Goal: Check status: Check status

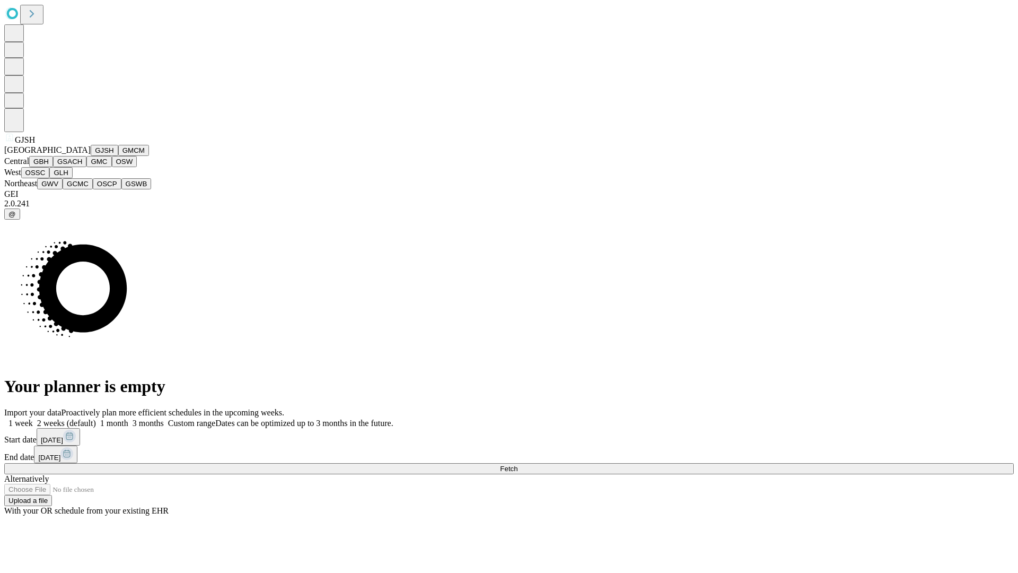
click at [91, 156] on button "GJSH" at bounding box center [105, 150] width 28 height 11
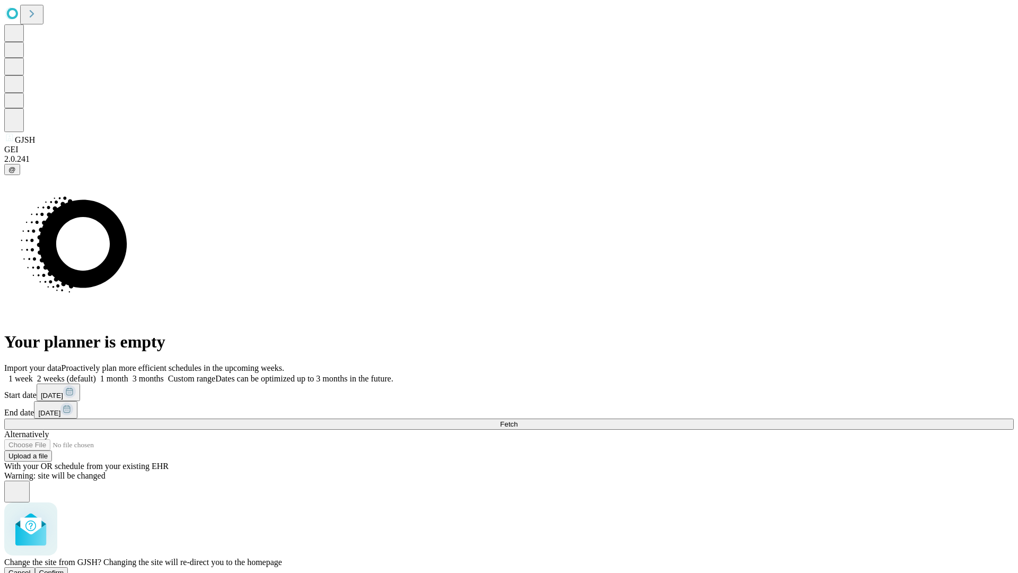
click at [64, 568] on span "Confirm" at bounding box center [51, 572] width 25 height 8
click at [128, 374] on label "1 month" at bounding box center [112, 378] width 32 height 9
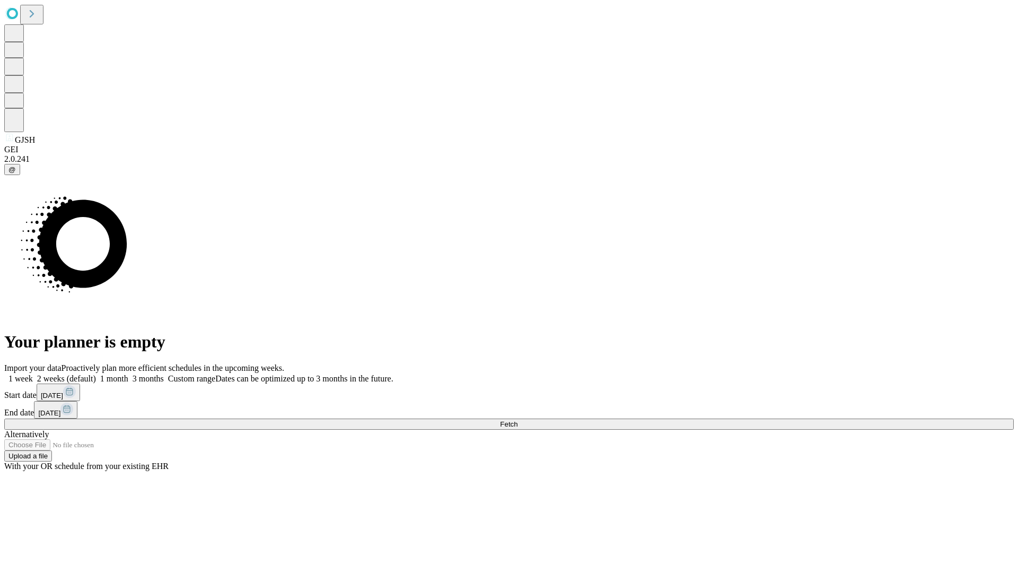
click at [518, 420] on span "Fetch" at bounding box center [508, 424] width 17 height 8
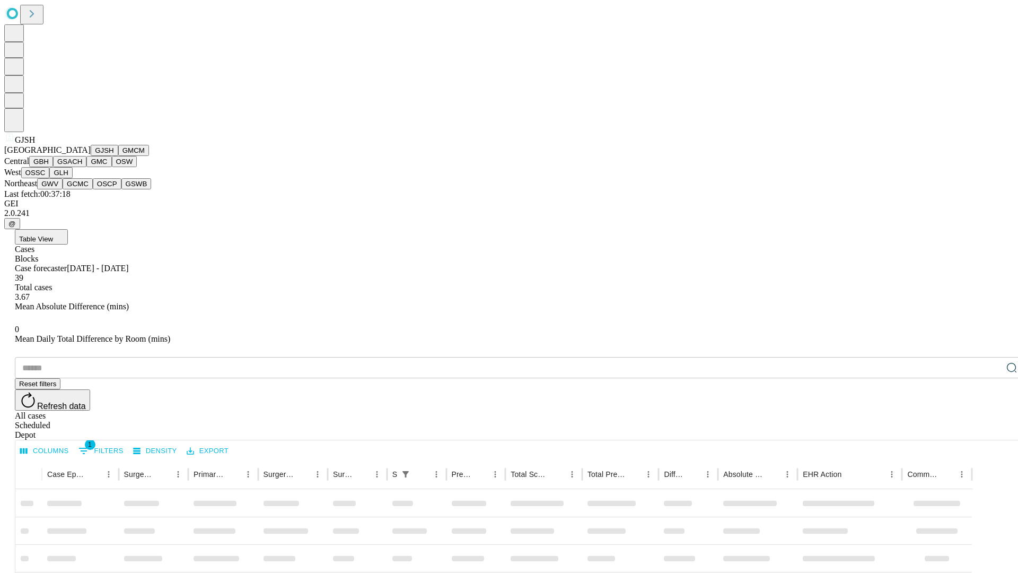
click at [118, 156] on button "GMCM" at bounding box center [133, 150] width 31 height 11
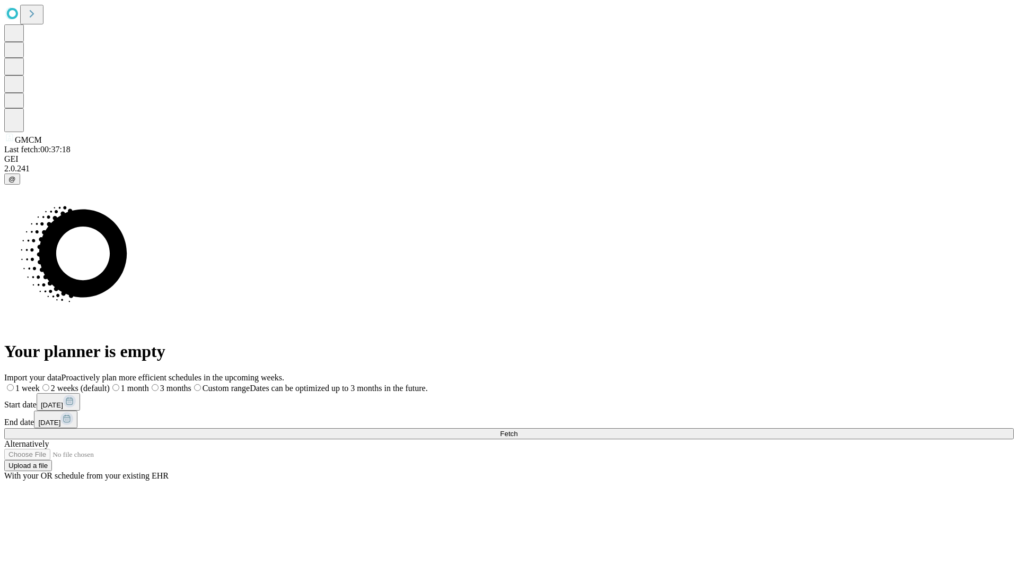
click at [149, 383] on label "1 month" at bounding box center [129, 387] width 39 height 9
click at [518, 430] on span "Fetch" at bounding box center [508, 434] width 17 height 8
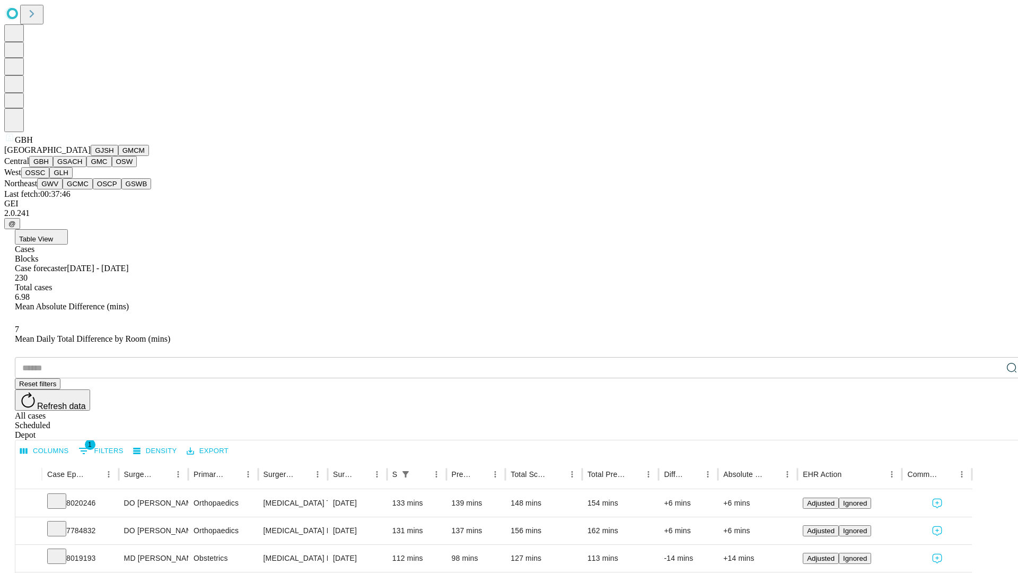
click at [82, 167] on button "GSACH" at bounding box center [69, 161] width 33 height 11
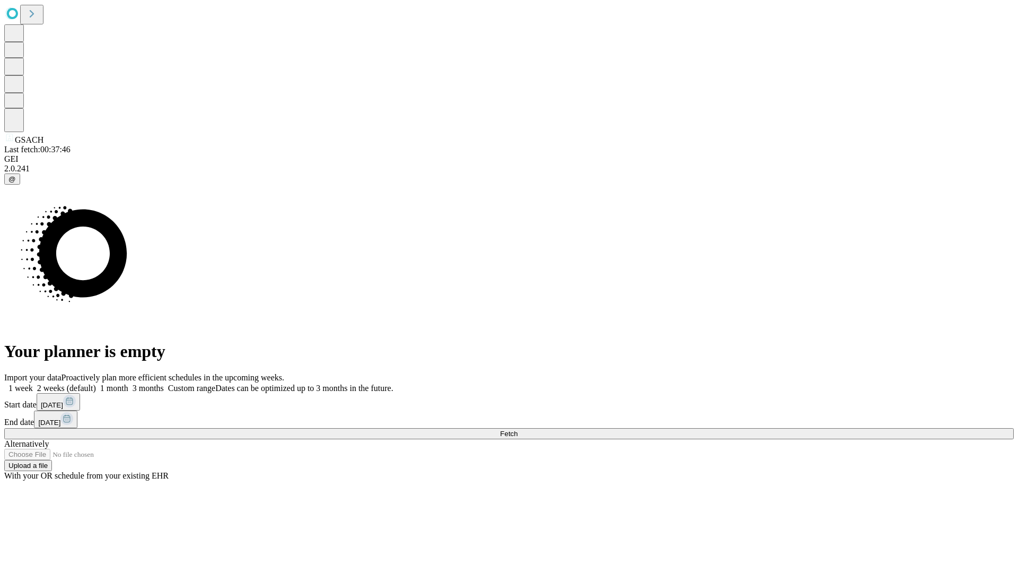
click at [128, 383] on label "1 month" at bounding box center [112, 387] width 32 height 9
click at [518, 430] on span "Fetch" at bounding box center [508, 434] width 17 height 8
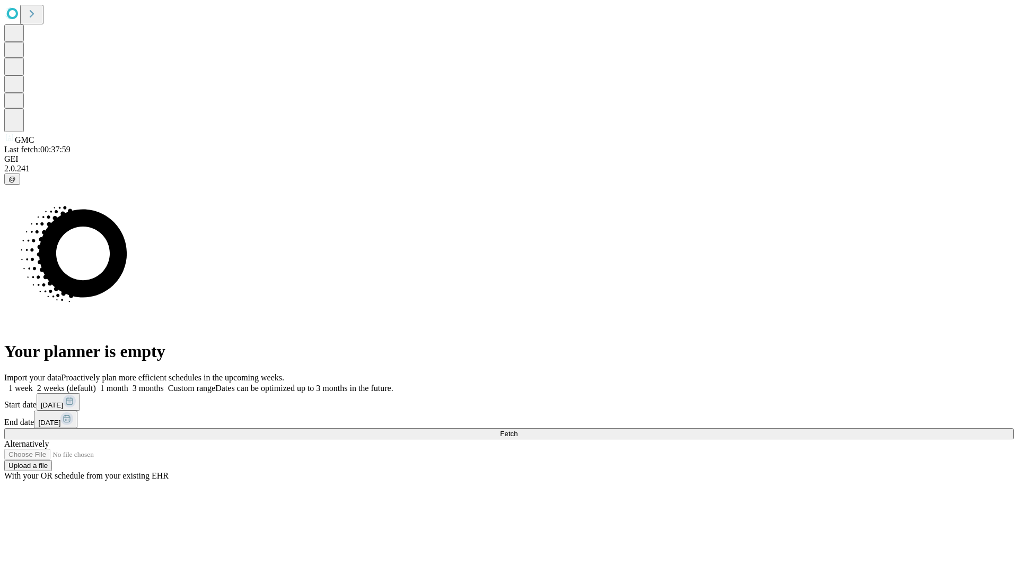
click at [128, 383] on label "1 month" at bounding box center [112, 387] width 32 height 9
click at [518, 430] on span "Fetch" at bounding box center [508, 434] width 17 height 8
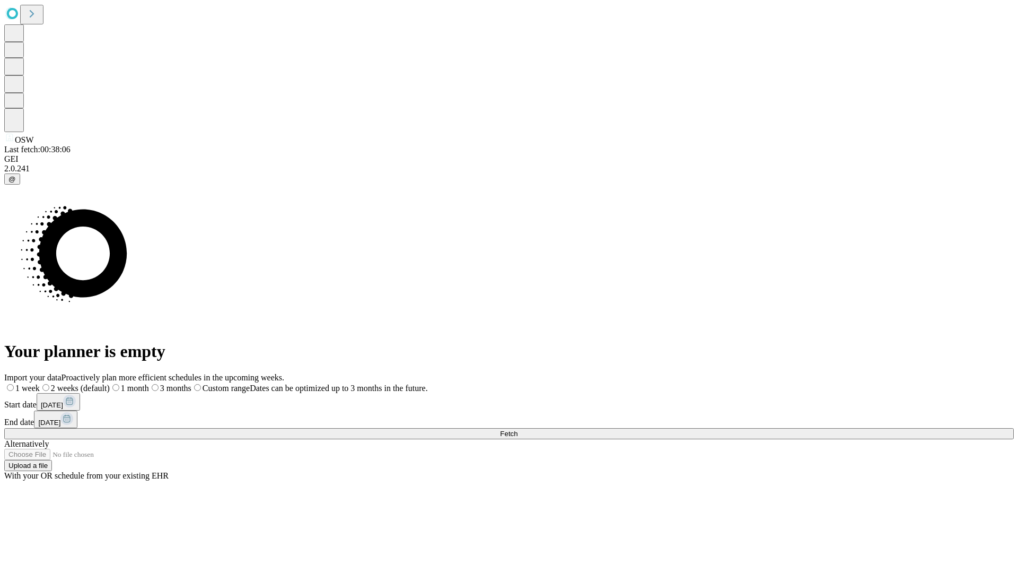
click at [149, 383] on label "1 month" at bounding box center [129, 387] width 39 height 9
click at [518, 430] on span "Fetch" at bounding box center [508, 434] width 17 height 8
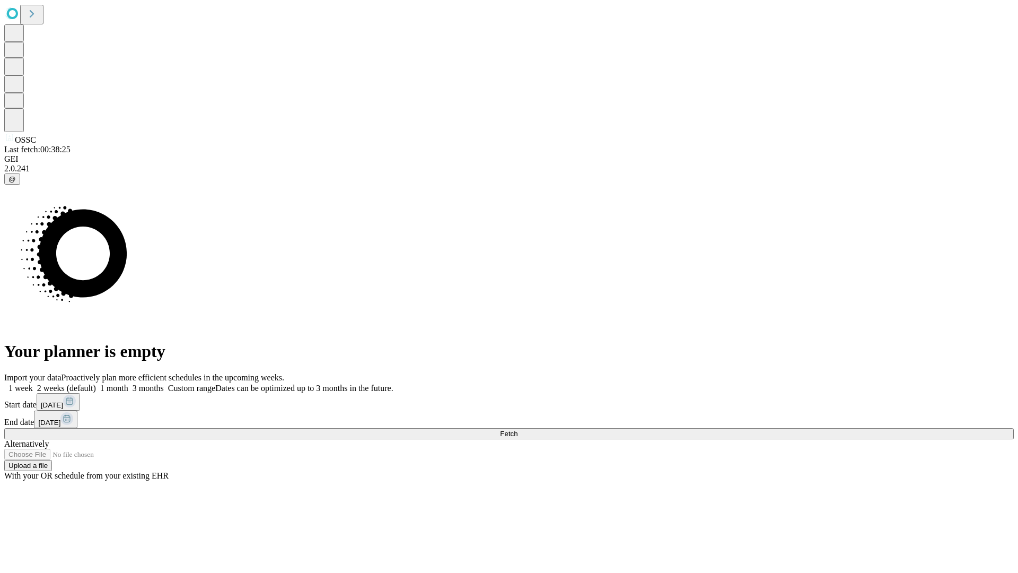
click at [128, 383] on label "1 month" at bounding box center [112, 387] width 32 height 9
click at [518, 430] on span "Fetch" at bounding box center [508, 434] width 17 height 8
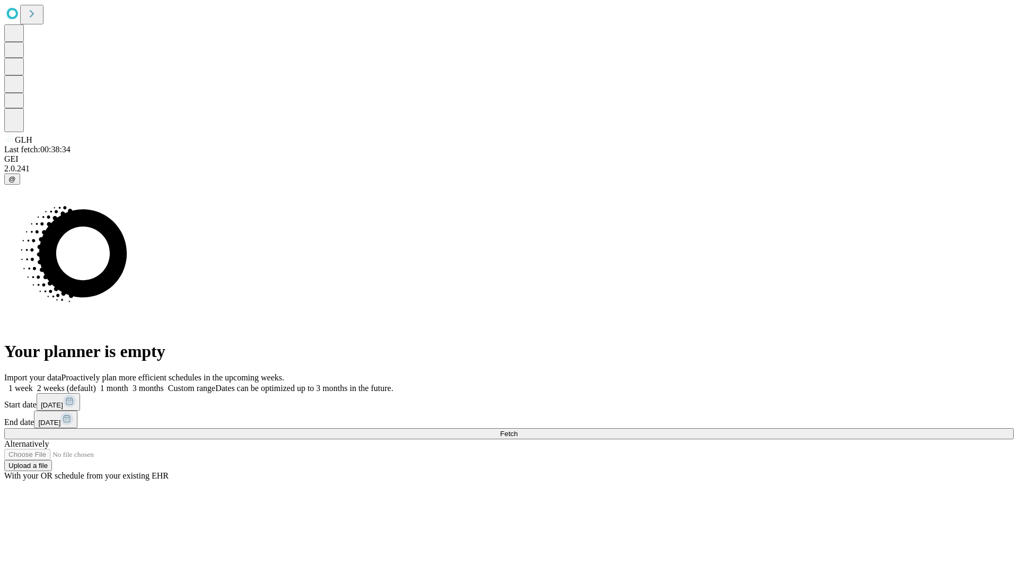
click at [128, 383] on label "1 month" at bounding box center [112, 387] width 32 height 9
click at [518, 430] on span "Fetch" at bounding box center [508, 434] width 17 height 8
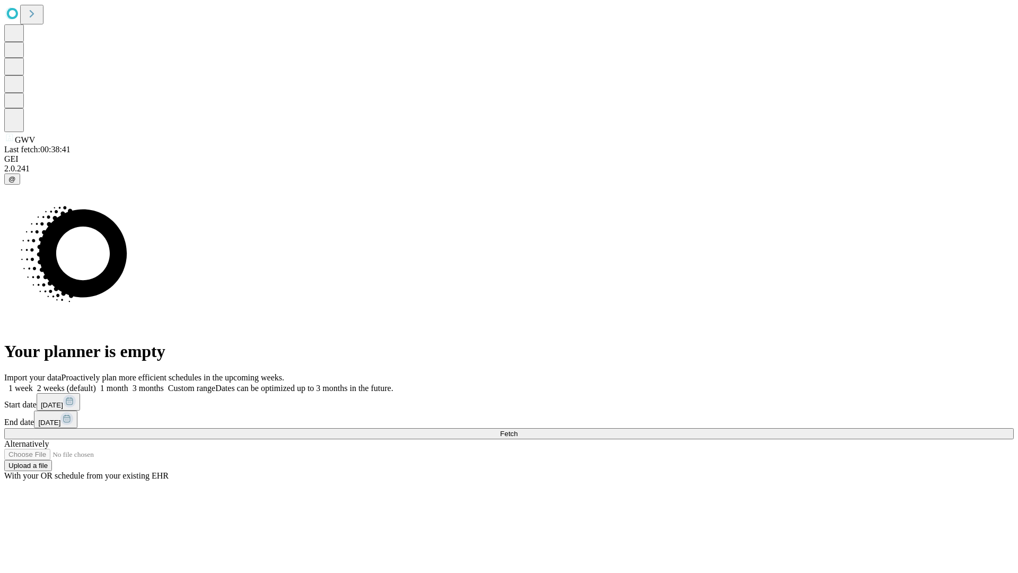
click at [128, 383] on label "1 month" at bounding box center [112, 387] width 32 height 9
click at [518, 430] on span "Fetch" at bounding box center [508, 434] width 17 height 8
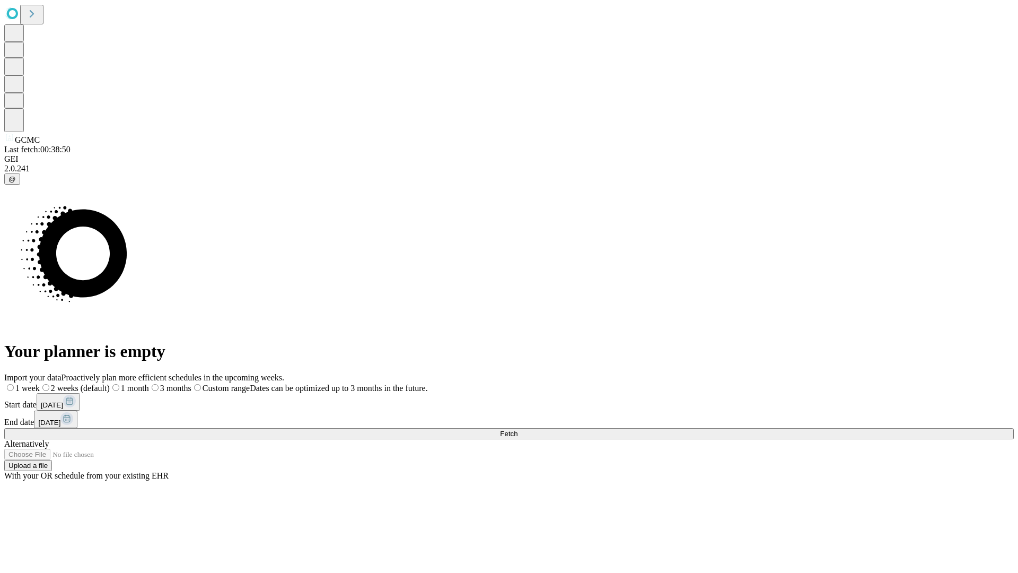
click at [518, 430] on span "Fetch" at bounding box center [508, 434] width 17 height 8
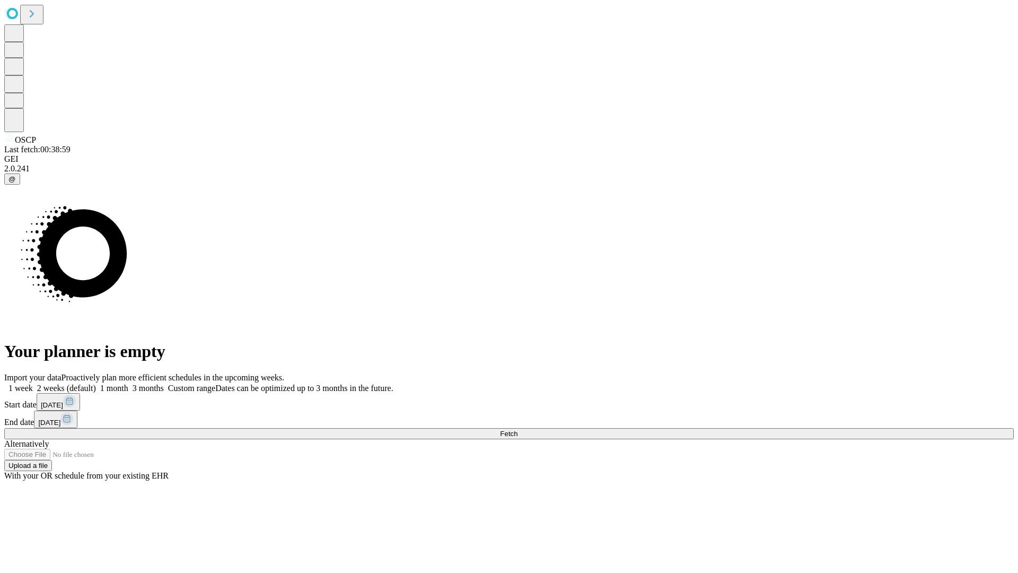
click at [128, 383] on label "1 month" at bounding box center [112, 387] width 32 height 9
click at [518, 430] on span "Fetch" at bounding box center [508, 434] width 17 height 8
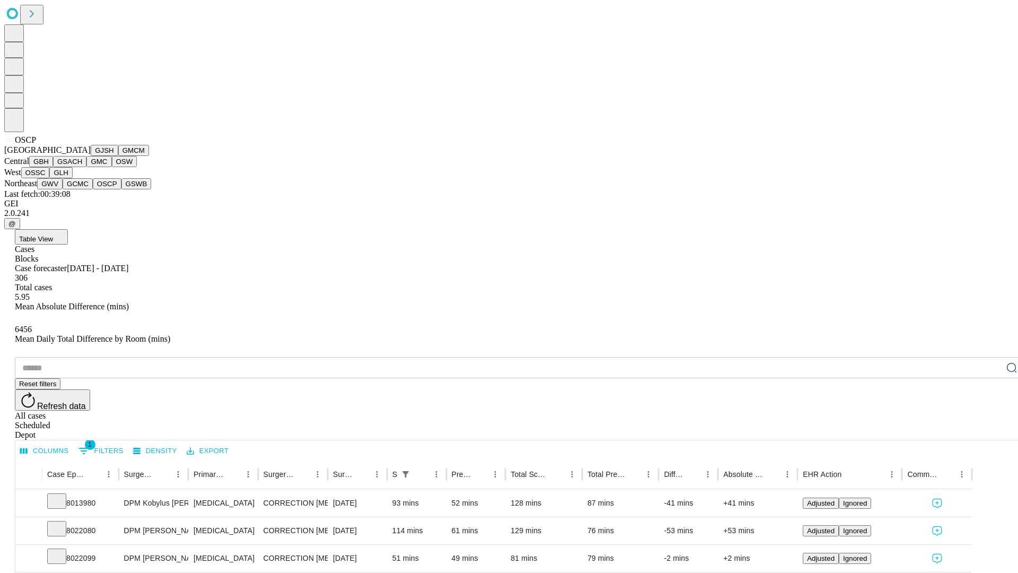
click at [121, 189] on button "GSWB" at bounding box center [136, 183] width 30 height 11
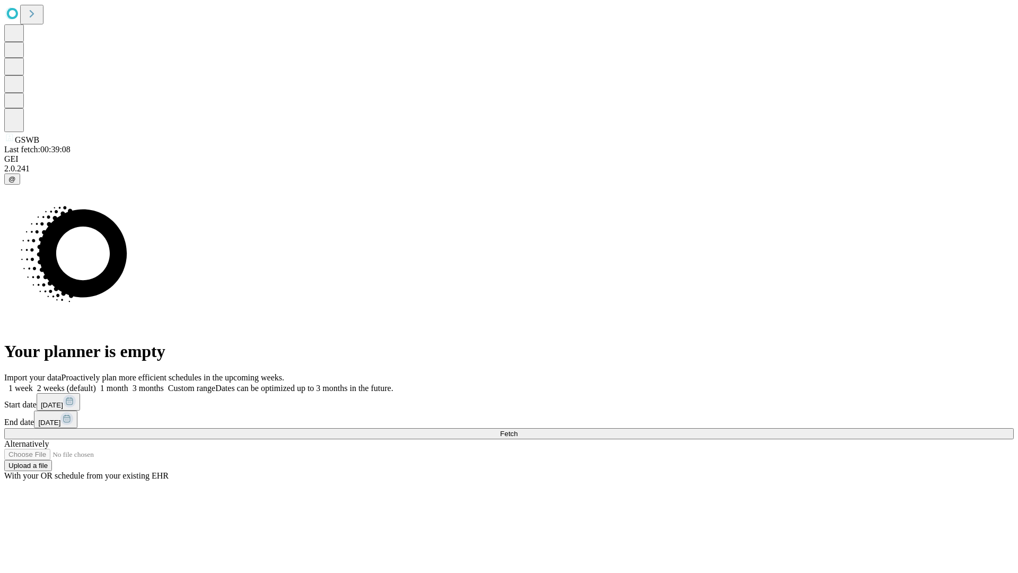
click at [128, 383] on label "1 month" at bounding box center [112, 387] width 32 height 9
click at [518, 430] on span "Fetch" at bounding box center [508, 434] width 17 height 8
